Goal: Find specific page/section: Find specific page/section

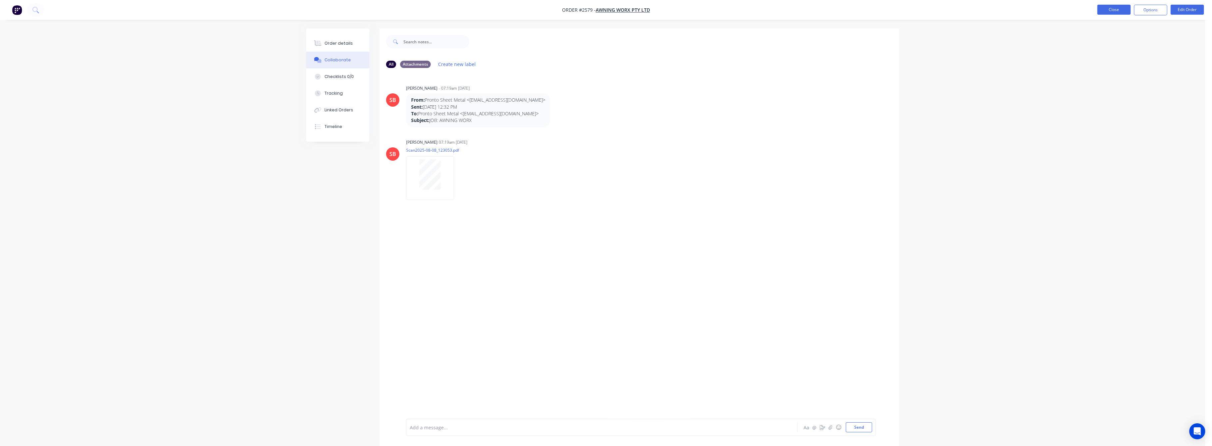
click at [1106, 12] on button "Close" at bounding box center [1113, 10] width 33 height 10
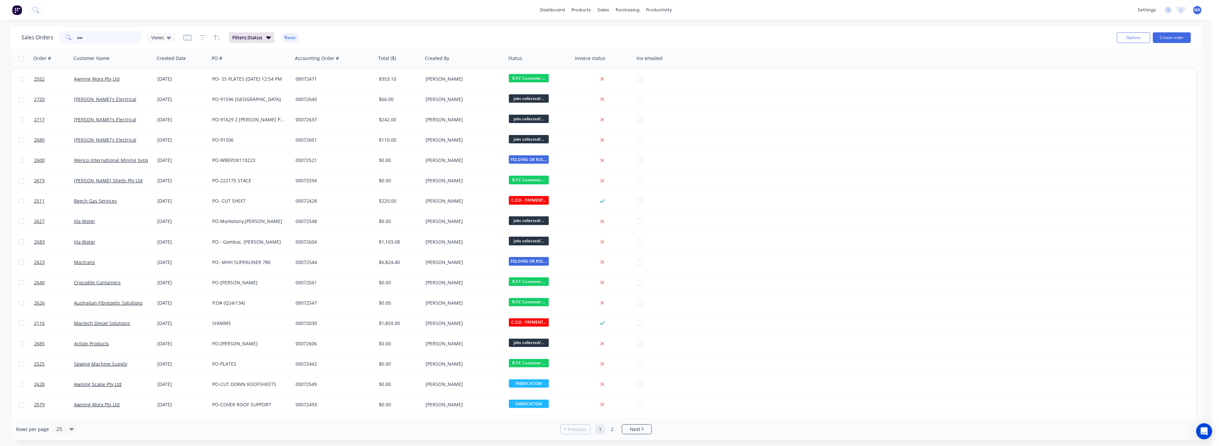
drag, startPoint x: 83, startPoint y: 38, endPoint x: 72, endPoint y: 42, distance: 12.2
click at [73, 38] on div "aw" at bounding box center [100, 37] width 83 height 13
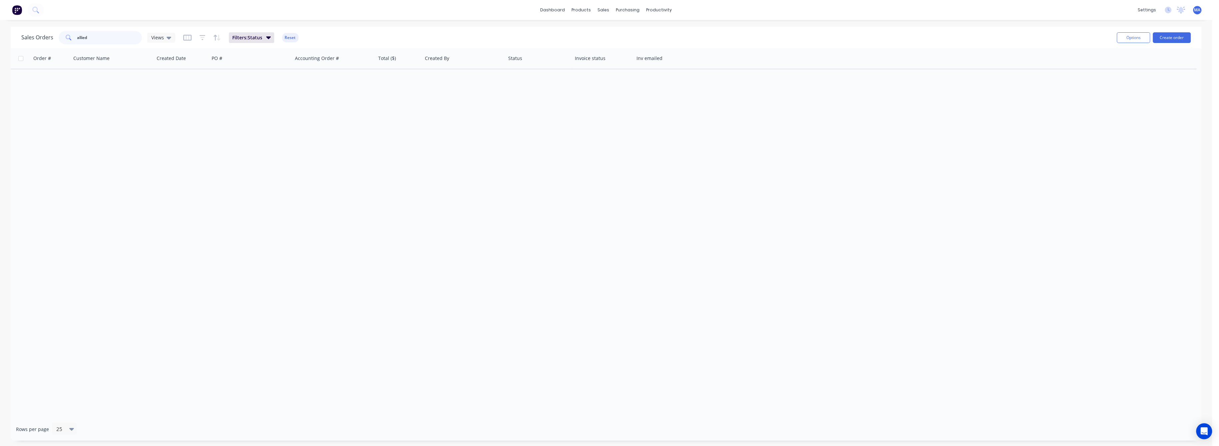
drag, startPoint x: 91, startPoint y: 39, endPoint x: 69, endPoint y: 43, distance: 22.7
click at [69, 43] on div "allied" at bounding box center [100, 37] width 83 height 13
type input "allied"
click at [269, 38] on icon "button" at bounding box center [268, 37] width 5 height 7
click at [428, 72] on icon at bounding box center [426, 72] width 5 height 3
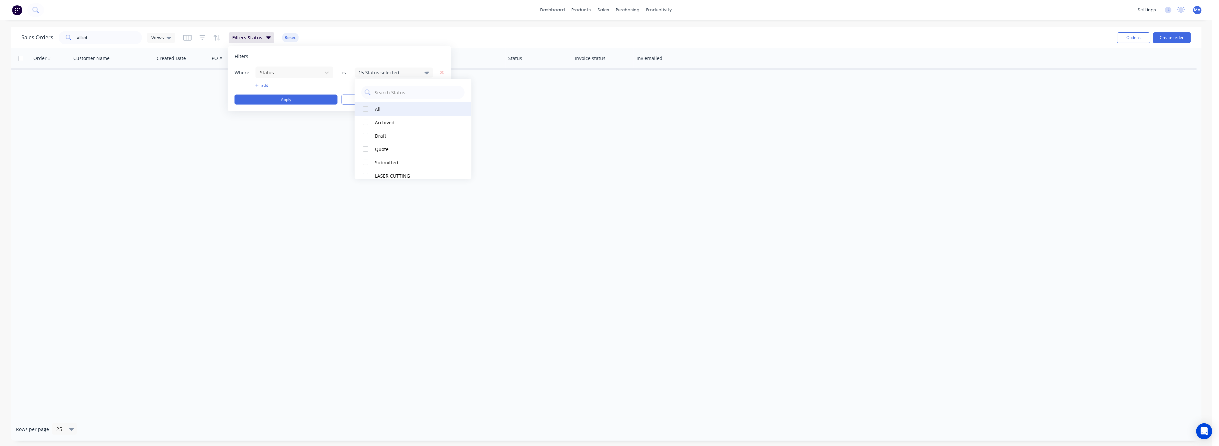
click at [364, 109] on div at bounding box center [365, 108] width 13 height 13
click at [290, 100] on button "Apply" at bounding box center [286, 100] width 103 height 10
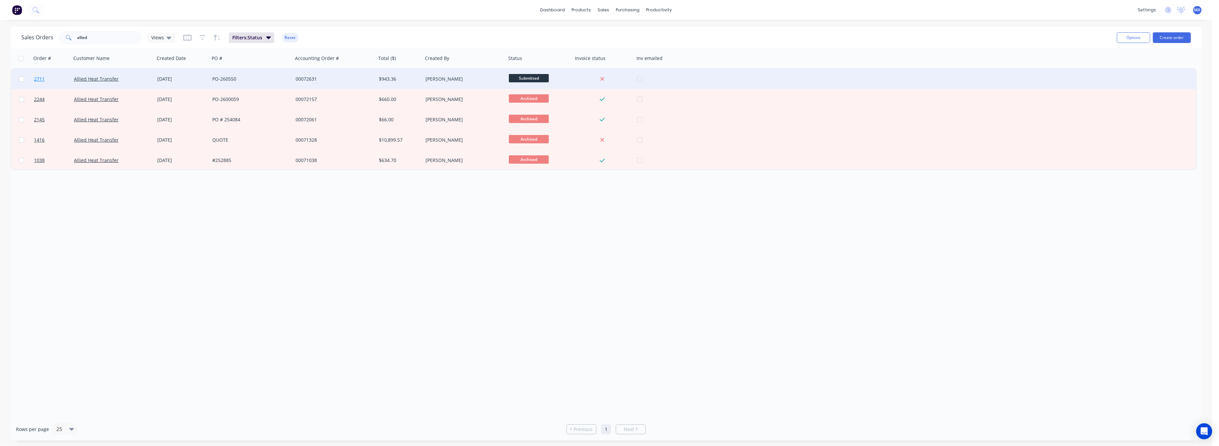
click at [38, 78] on span "2711" at bounding box center [39, 79] width 11 height 7
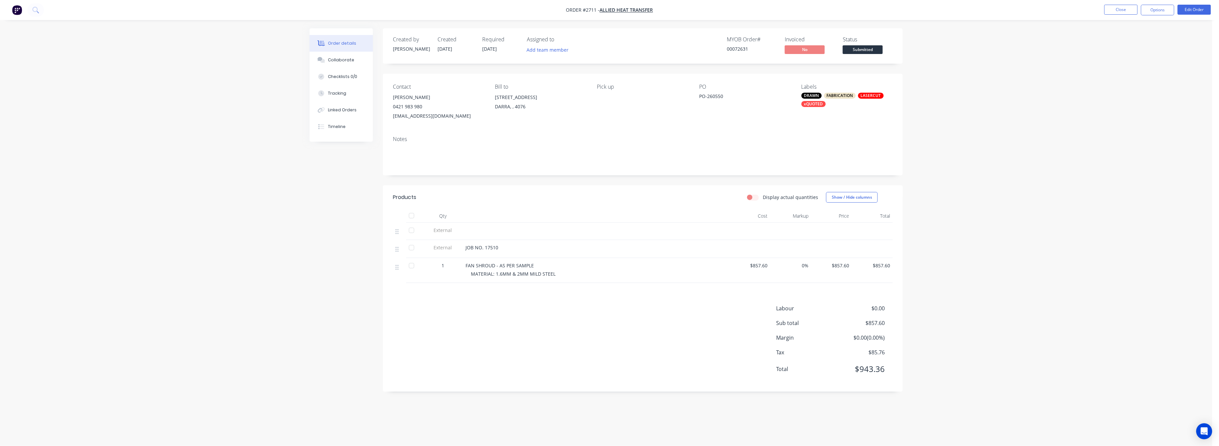
click at [345, 43] on div "Order details" at bounding box center [342, 43] width 28 height 6
